Goal: Information Seeking & Learning: Learn about a topic

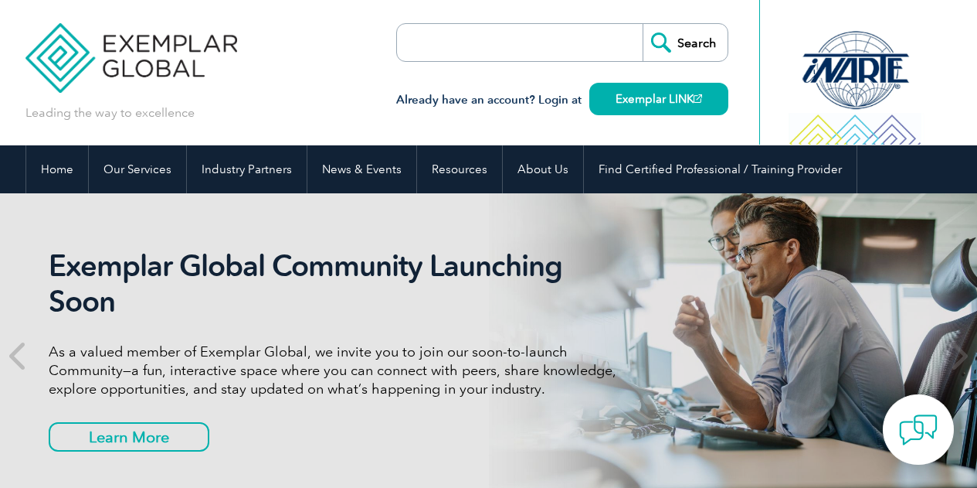
click at [462, 44] on input "search" at bounding box center [486, 42] width 162 height 37
click at [473, 43] on input "search" at bounding box center [486, 42] width 162 height 37
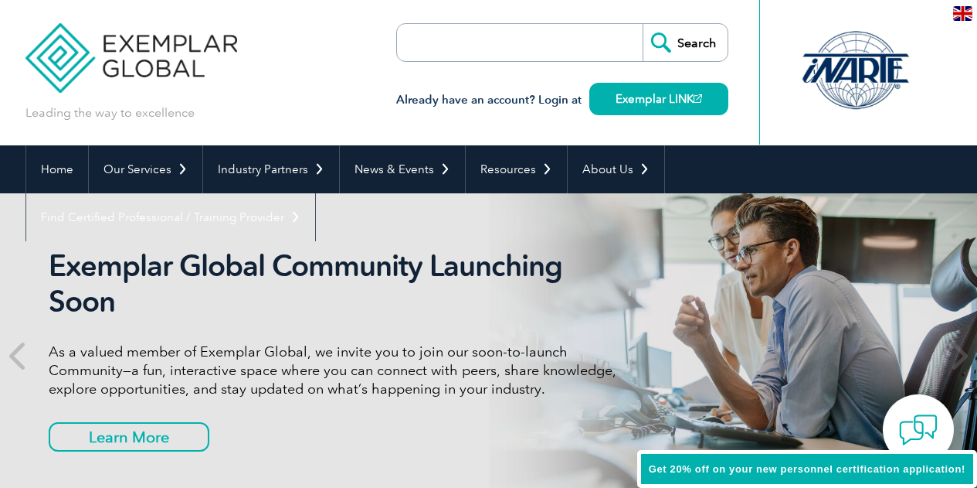
type input "J"
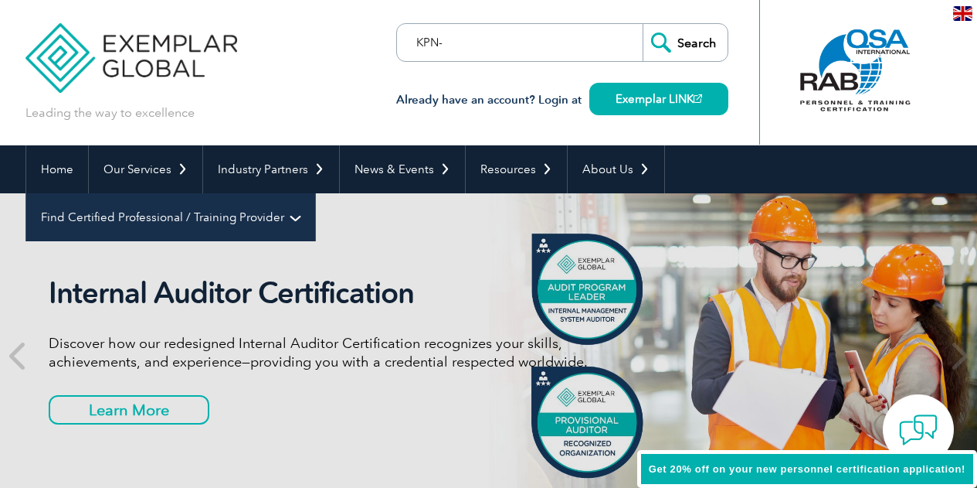
type input "KPN-"
click at [315, 193] on link "Find Certified Professional / Training Provider" at bounding box center [170, 217] width 289 height 48
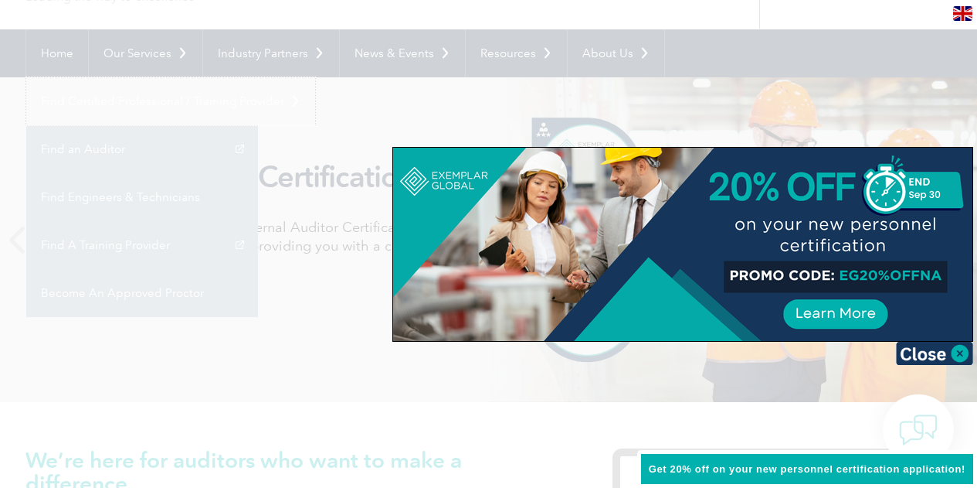
scroll to position [309, 0]
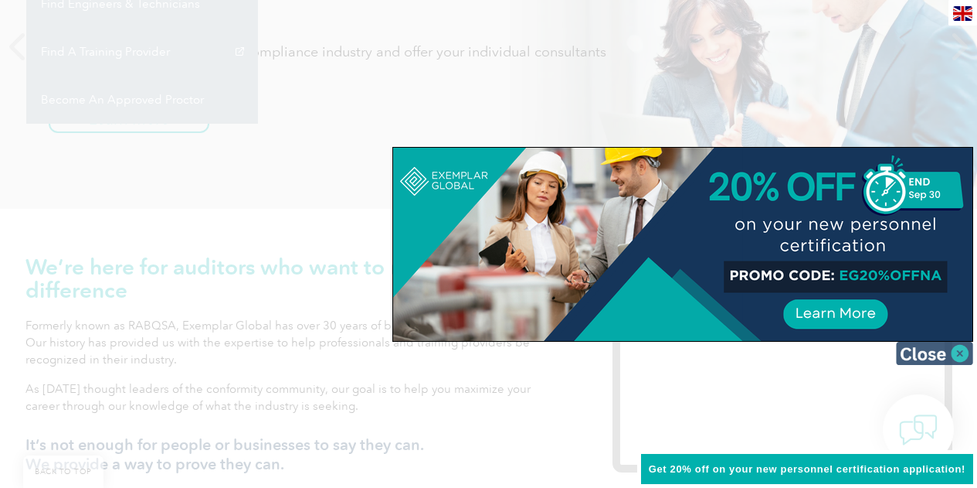
click at [956, 352] on img at bounding box center [934, 352] width 77 height 23
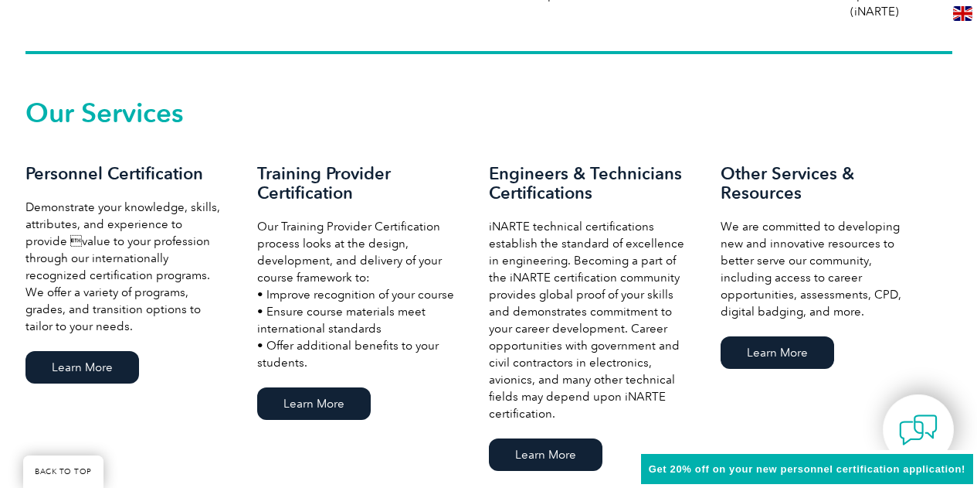
scroll to position [1159, 0]
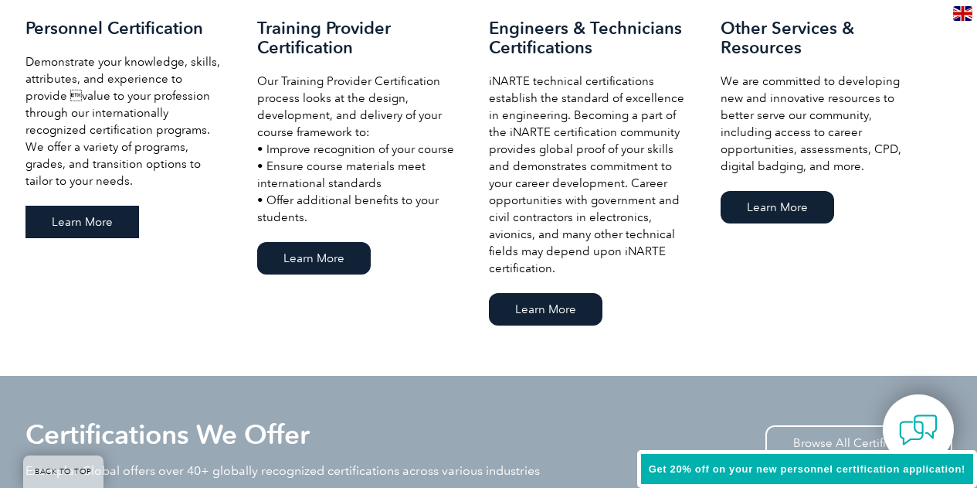
click at [92, 217] on link "Learn More" at bounding box center [82, 222] width 114 height 32
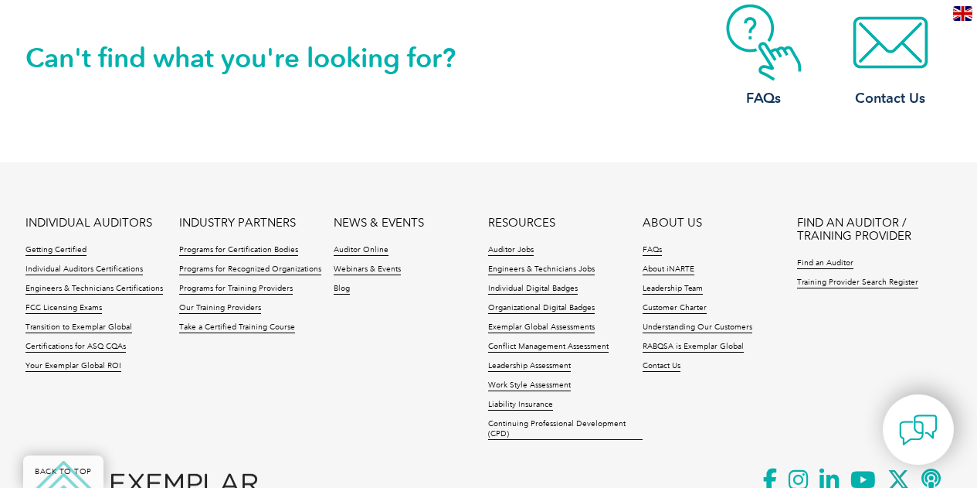
scroll to position [1700, 0]
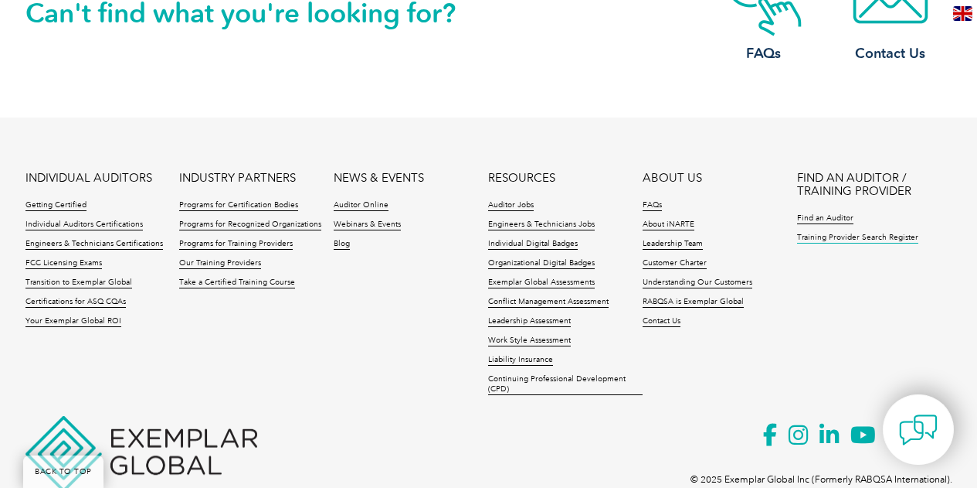
click at [831, 238] on link "Training Provider Search Register" at bounding box center [857, 238] width 121 height 11
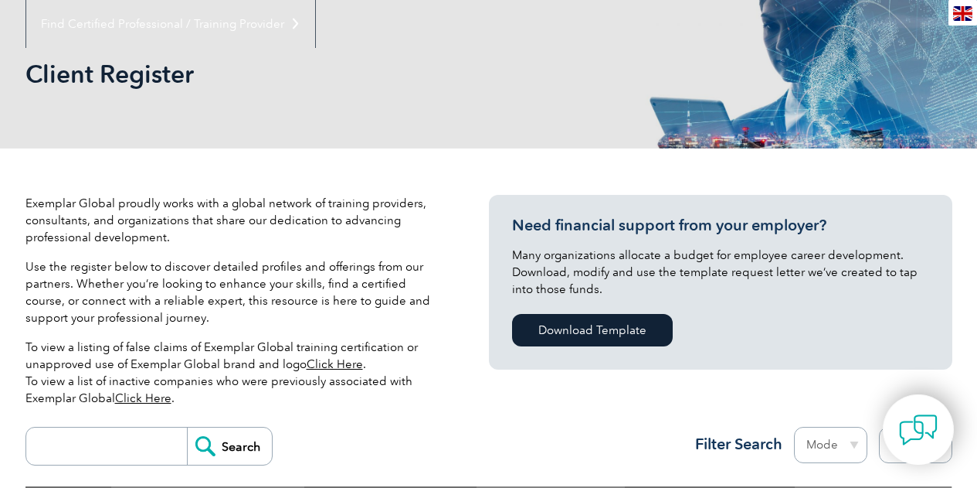
scroll to position [309, 0]
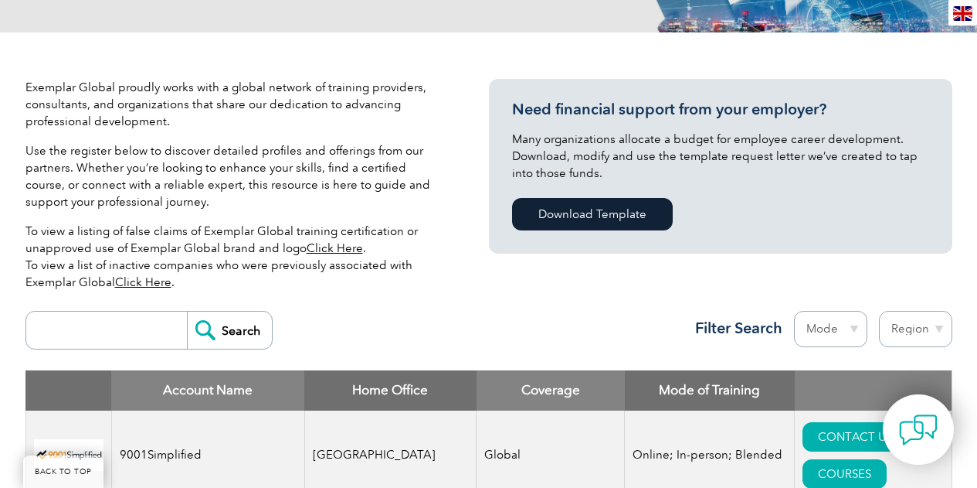
click at [69, 324] on input "search" at bounding box center [110, 329] width 153 height 37
type input "KPN-15-0045"
click at [235, 319] on input "Search" at bounding box center [229, 329] width 85 height 37
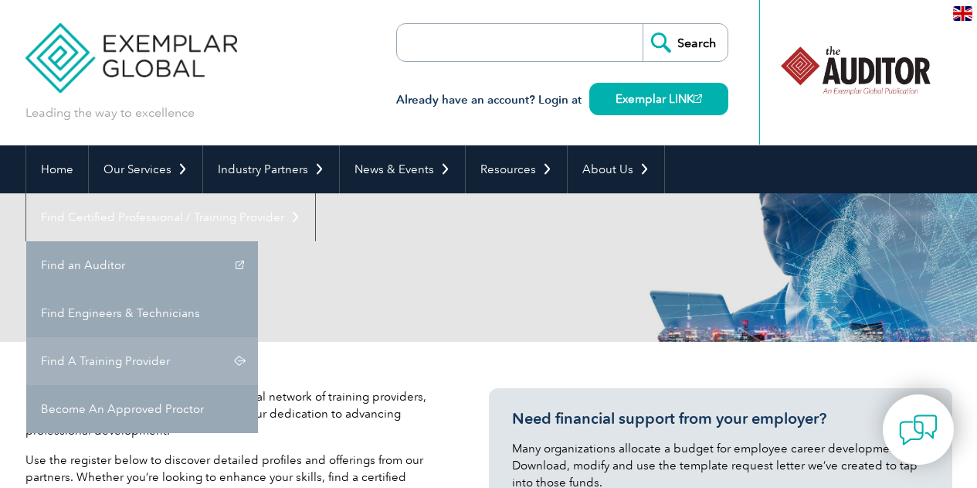
click at [258, 337] on link "Find A Training Provider" at bounding box center [142, 361] width 232 height 48
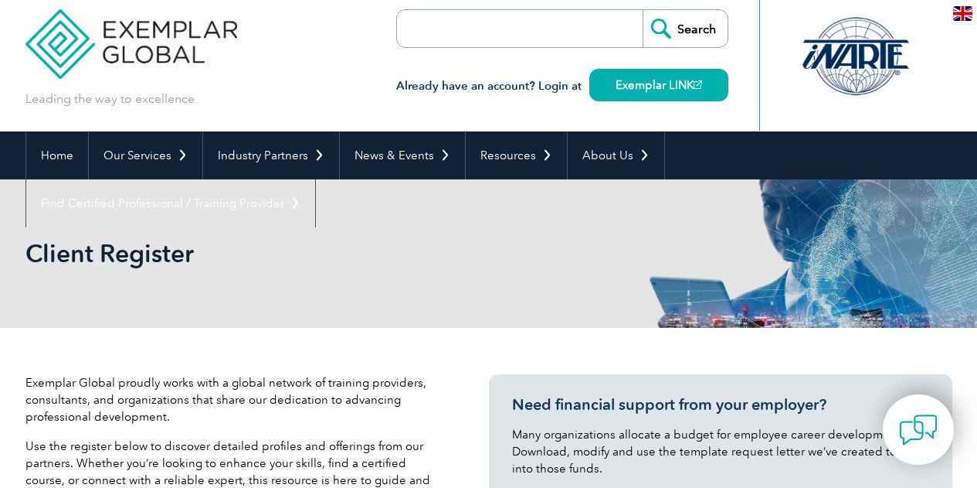
scroll to position [309, 0]
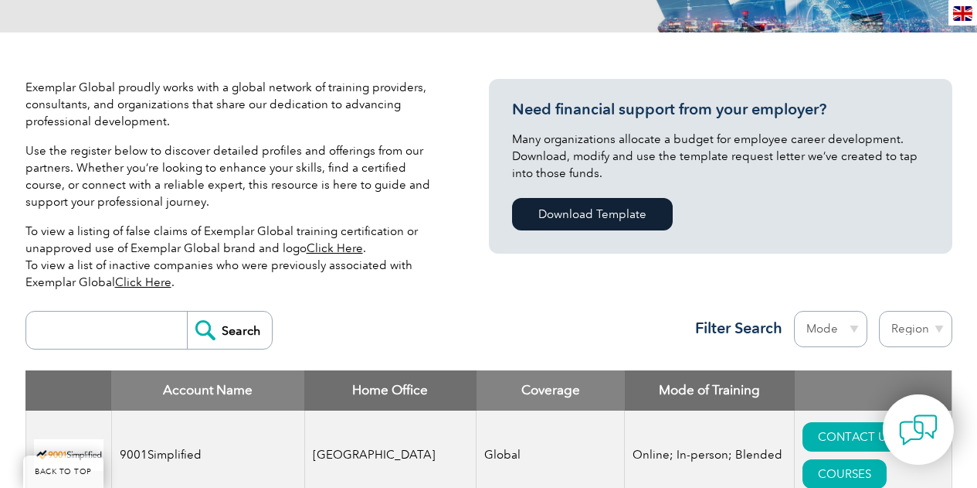
click at [130, 322] on input "search" at bounding box center [110, 329] width 153 height 37
type input "FDX"
click at [187, 311] on input "Search" at bounding box center [229, 329] width 85 height 37
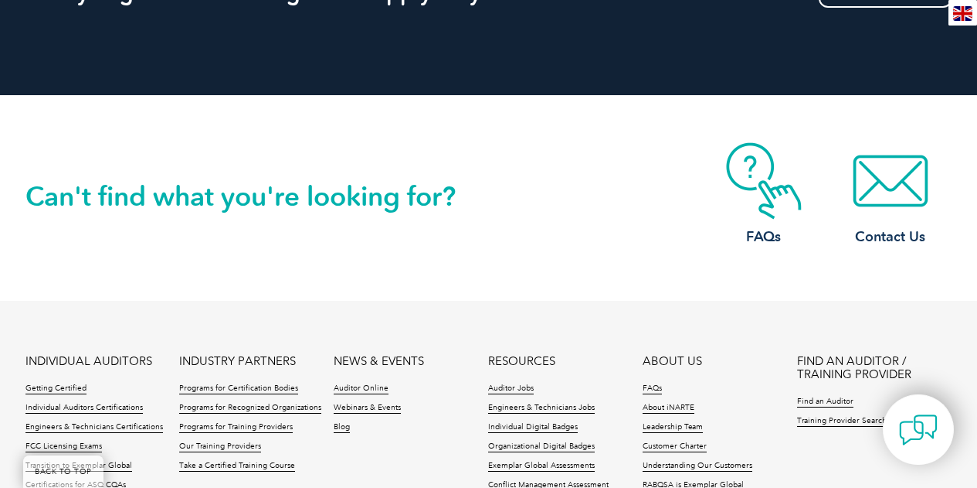
scroll to position [1484, 0]
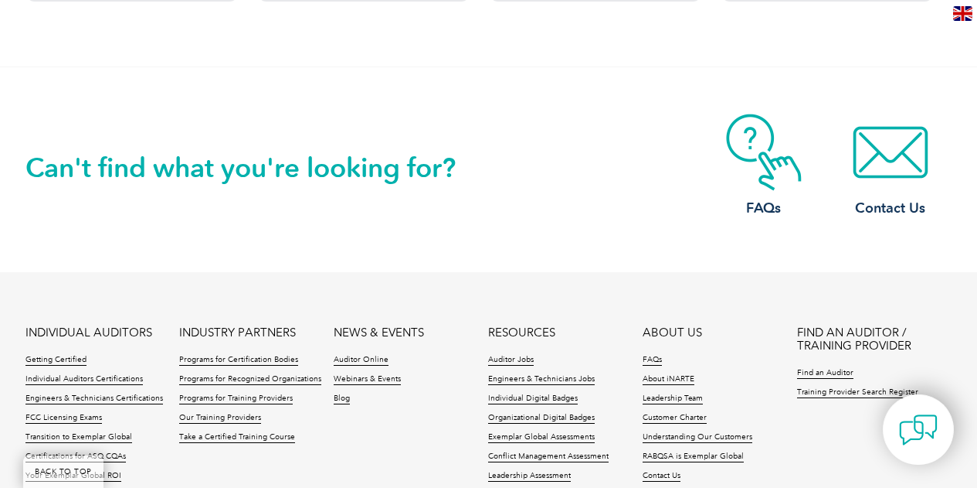
scroll to position [1751, 0]
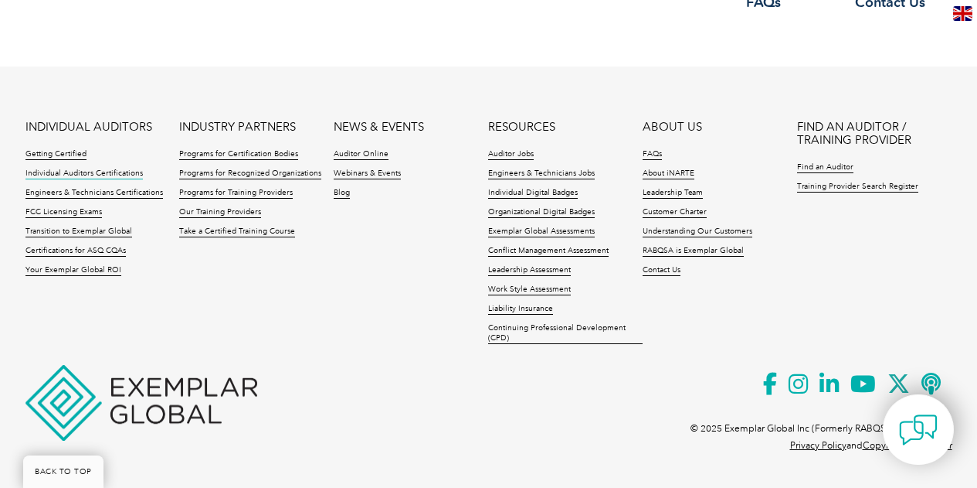
click at [93, 172] on link "Individual Auditors Certifications" at bounding box center [83, 173] width 117 height 11
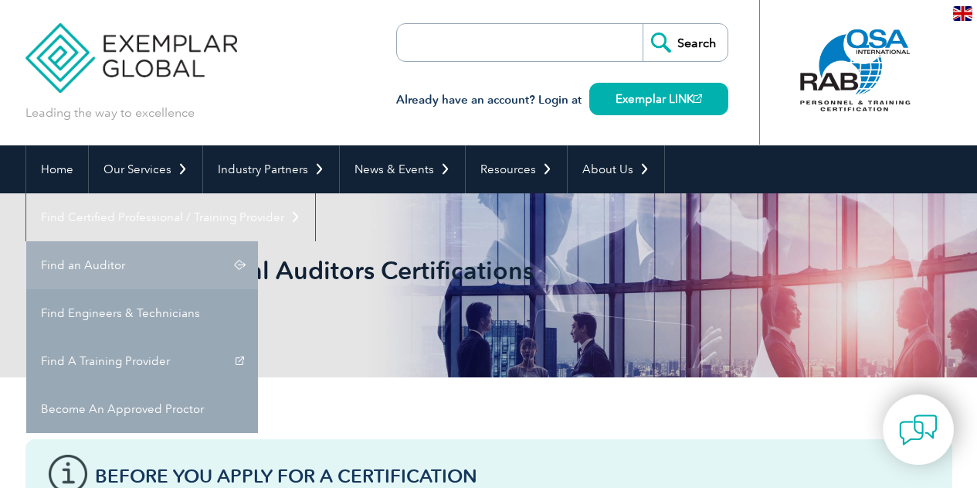
click at [258, 241] on link "Find an Auditor" at bounding box center [142, 265] width 232 height 48
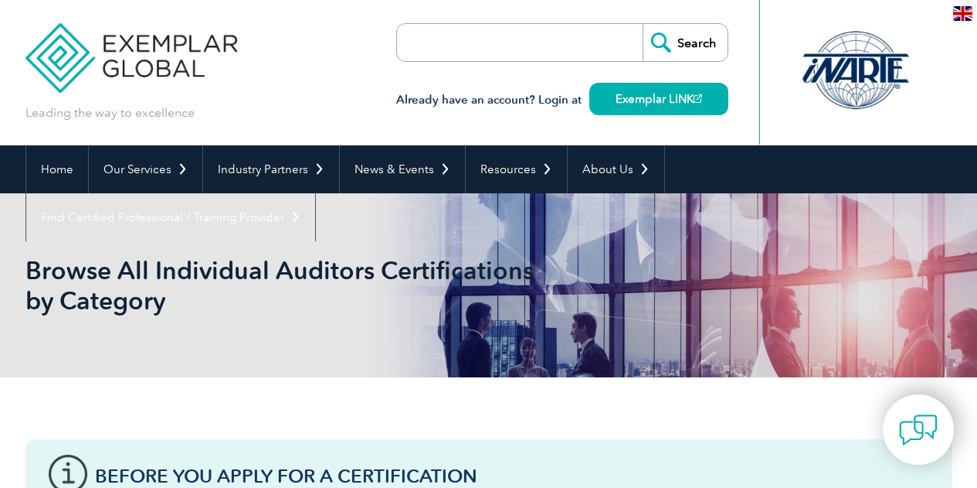
click at [592, 25] on form "Search" at bounding box center [562, 42] width 332 height 39
click at [575, 38] on form "Search" at bounding box center [562, 42] width 332 height 39
click at [563, 44] on input "search" at bounding box center [486, 42] width 162 height 37
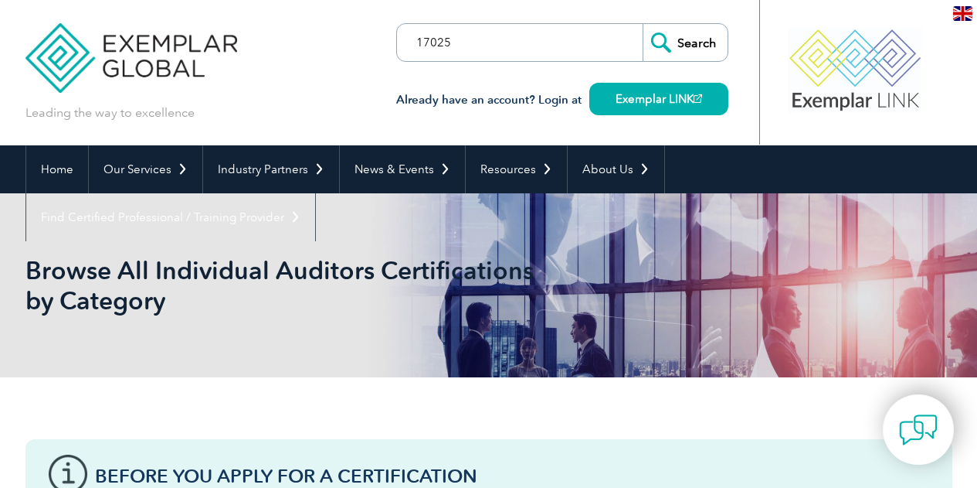
type input "17025"
click at [696, 43] on input "Search" at bounding box center [685, 42] width 85 height 37
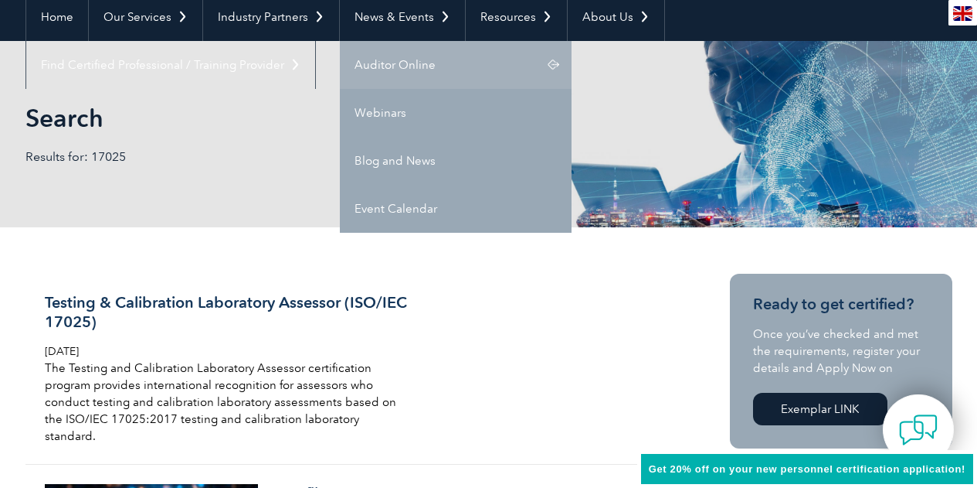
scroll to position [232, 0]
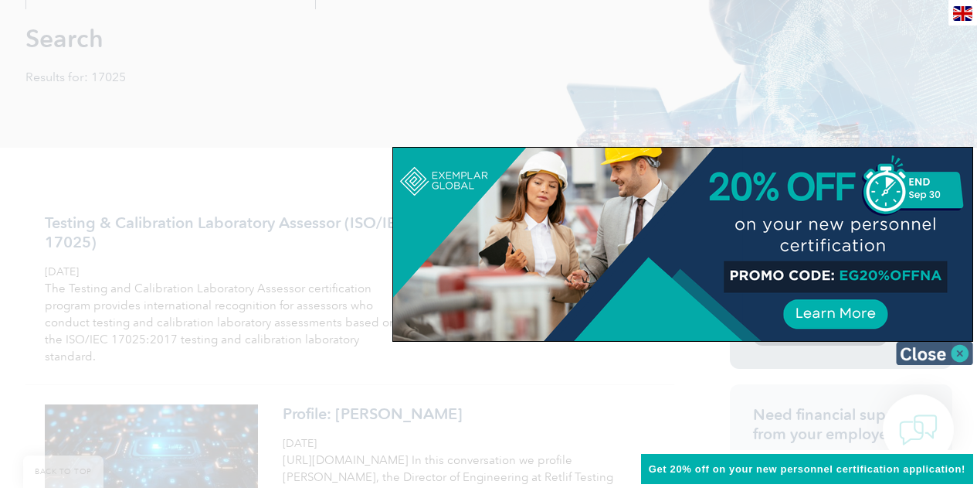
click at [955, 352] on img at bounding box center [934, 352] width 77 height 23
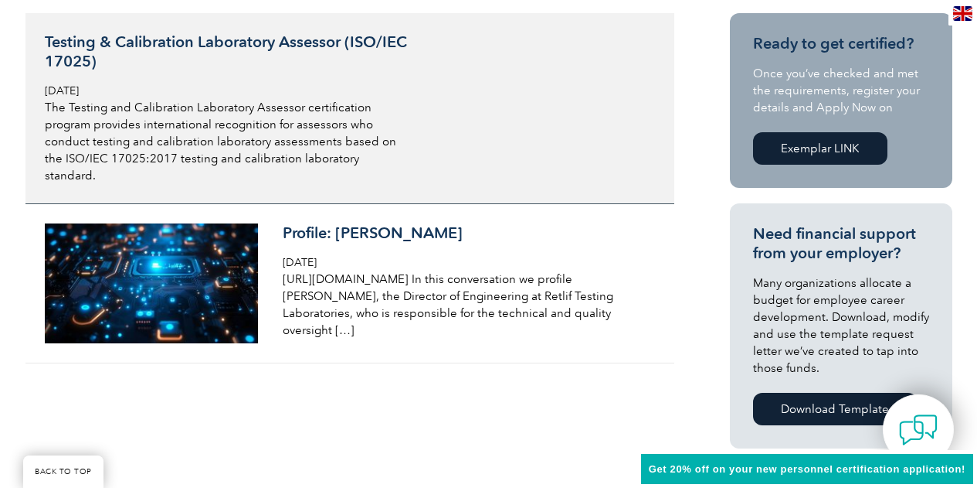
scroll to position [309, 0]
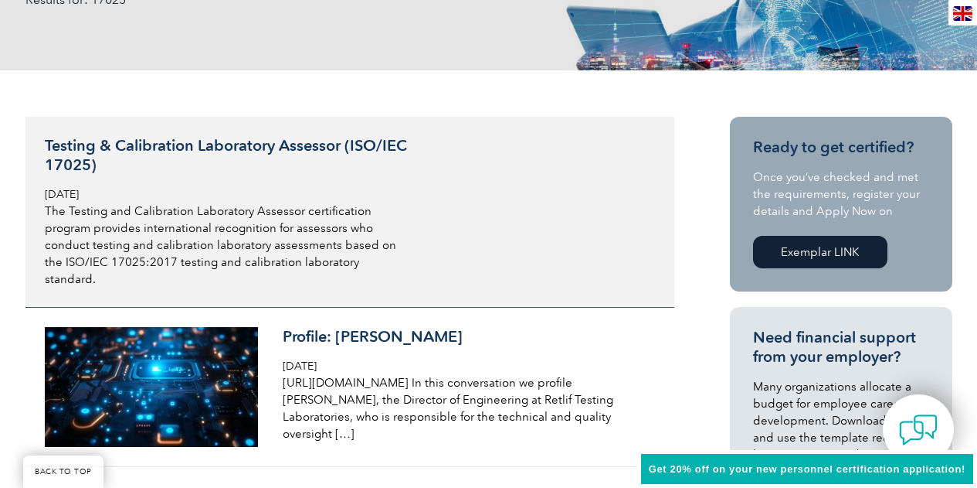
click at [176, 149] on h3 "Testing & Calibration Laboratory Assessor (ISO/IEC 17025)" at bounding box center [228, 155] width 366 height 39
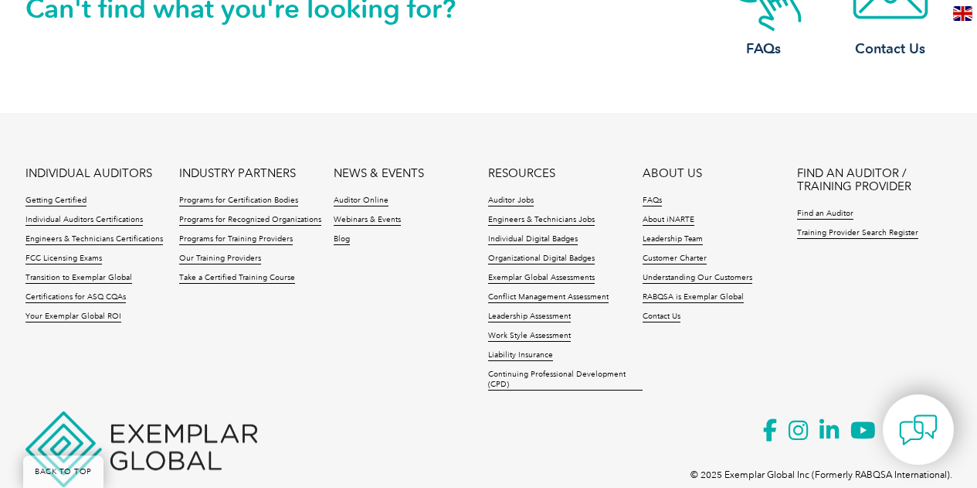
scroll to position [2187, 0]
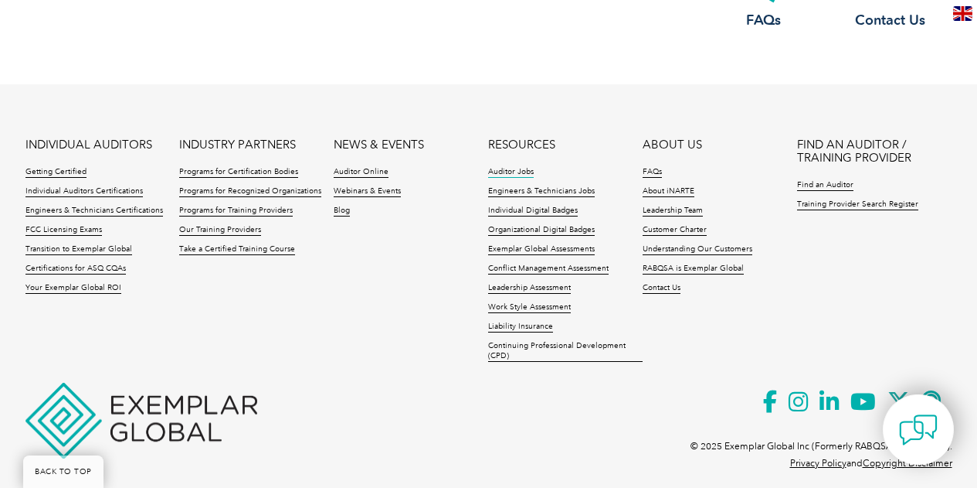
click at [514, 167] on link "Auditor Jobs" at bounding box center [511, 172] width 46 height 11
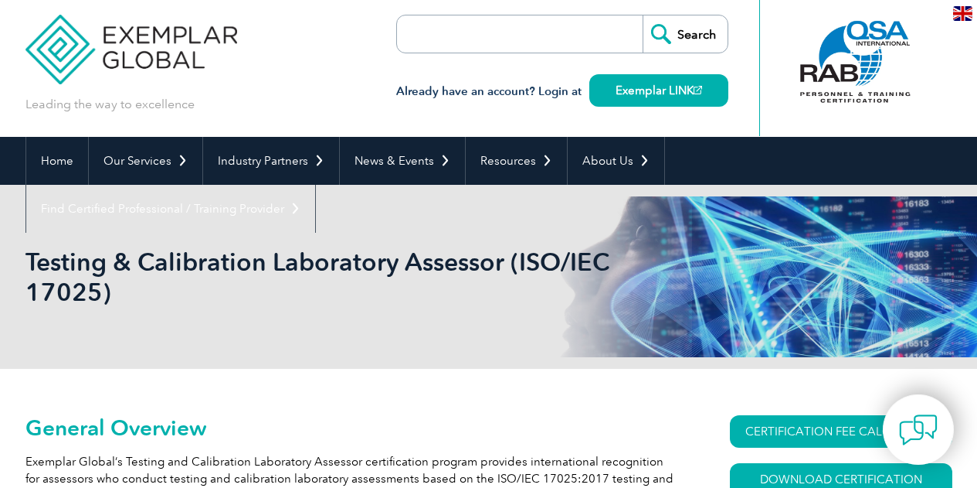
scroll to position [0, 0]
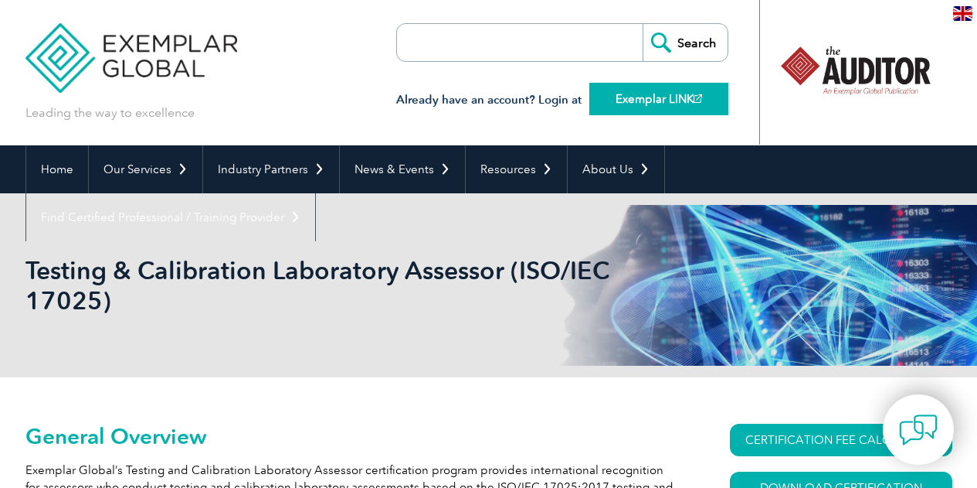
click at [651, 99] on link "Exemplar LINK" at bounding box center [658, 99] width 139 height 32
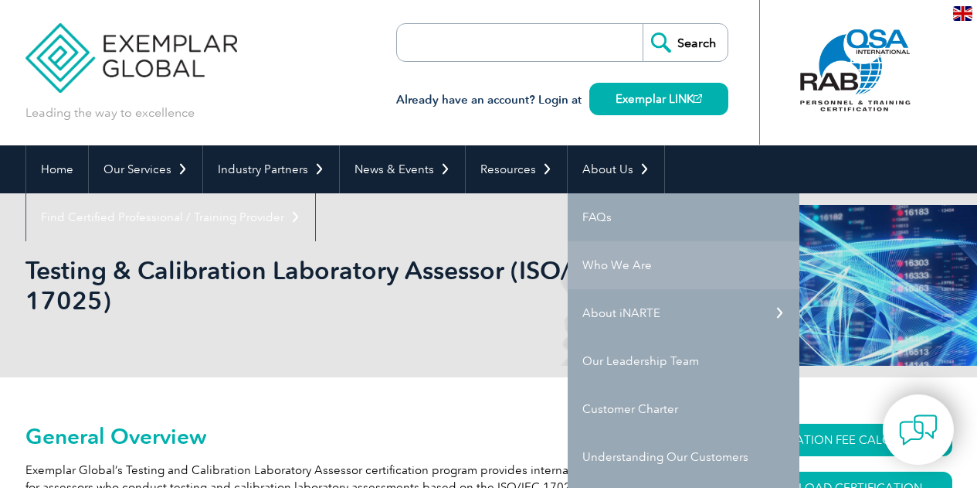
click at [614, 264] on link "Who We Are" at bounding box center [684, 265] width 232 height 48
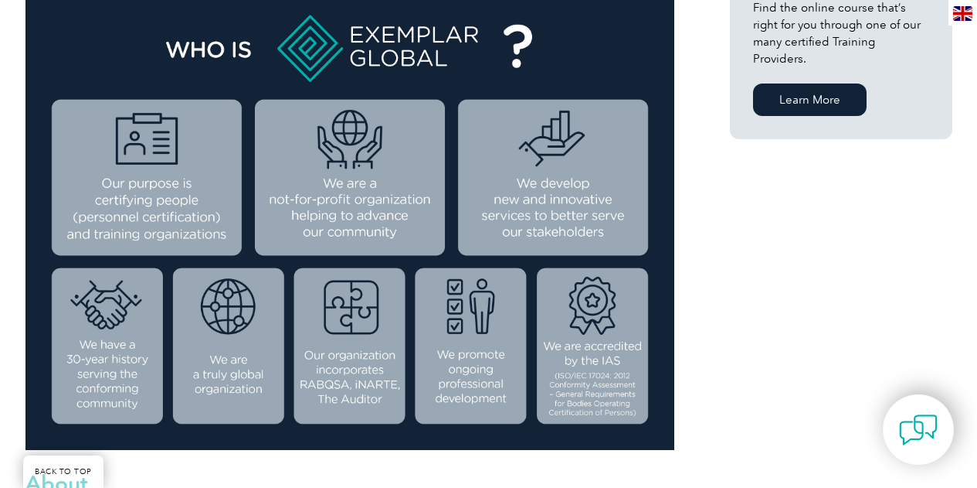
scroll to position [464, 0]
